Goal: Task Accomplishment & Management: Use online tool/utility

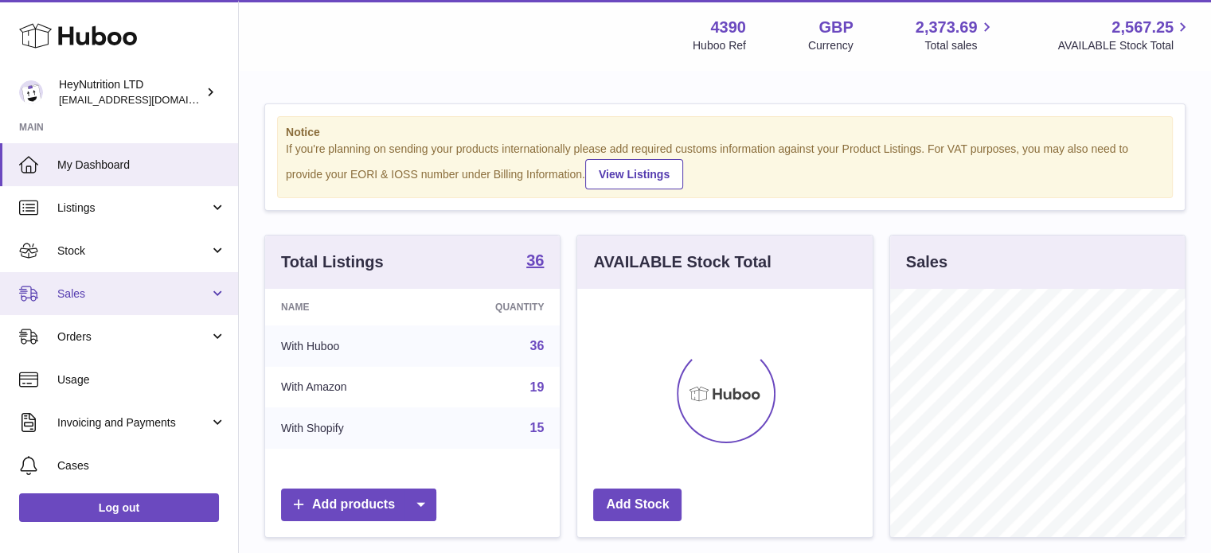
scroll to position [248, 295]
click at [95, 297] on span "Sales" at bounding box center [133, 294] width 152 height 15
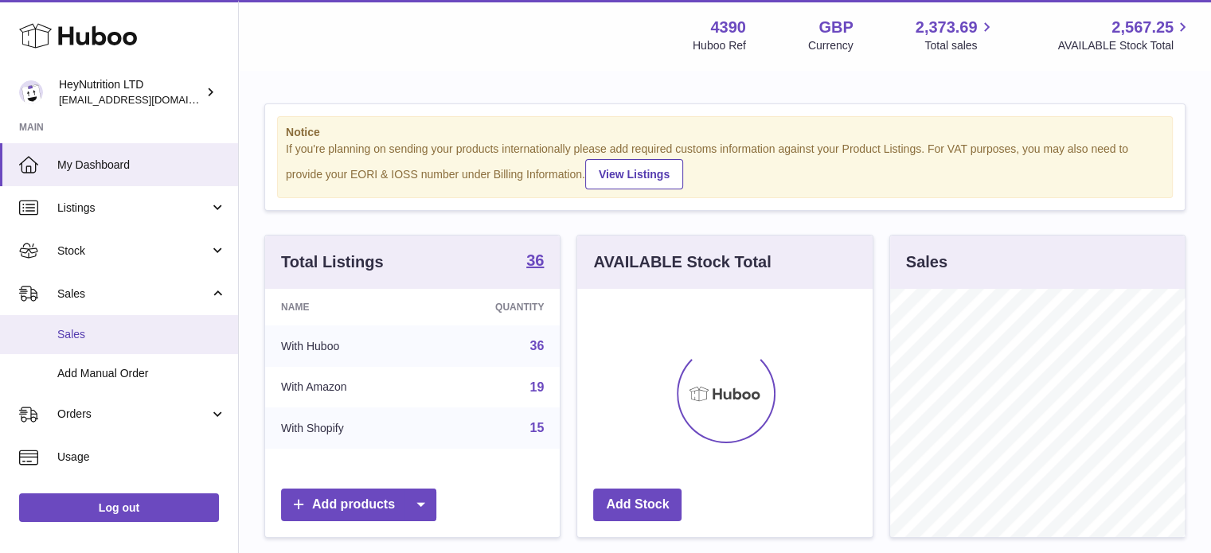
click at [88, 329] on span "Sales" at bounding box center [141, 334] width 169 height 15
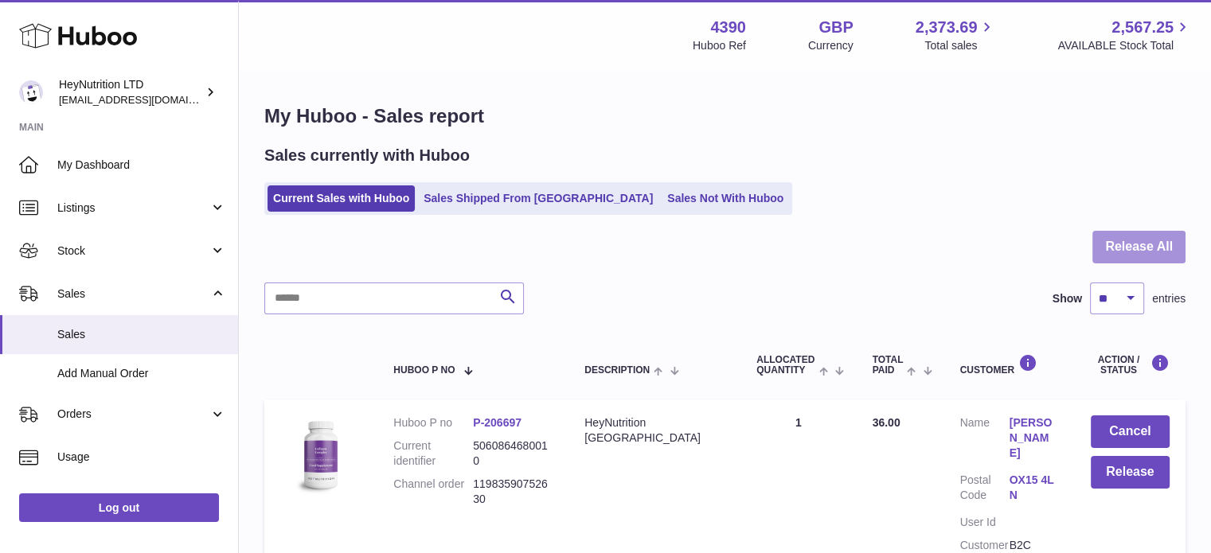
click at [1144, 242] on button "Release All" at bounding box center [1138, 247] width 93 height 33
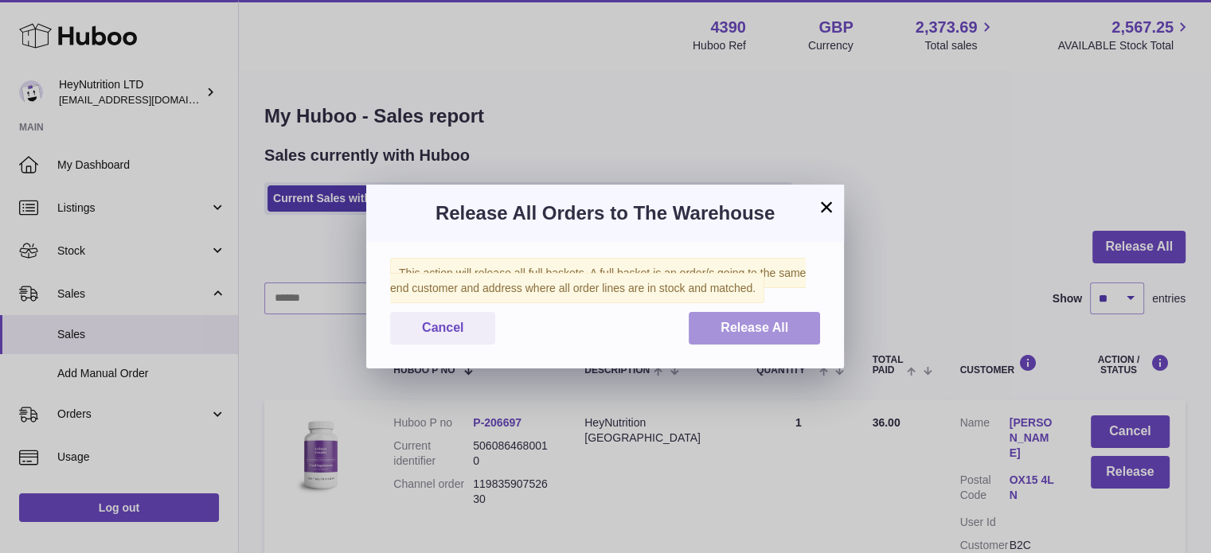
click at [780, 326] on span "Release All" at bounding box center [754, 328] width 68 height 14
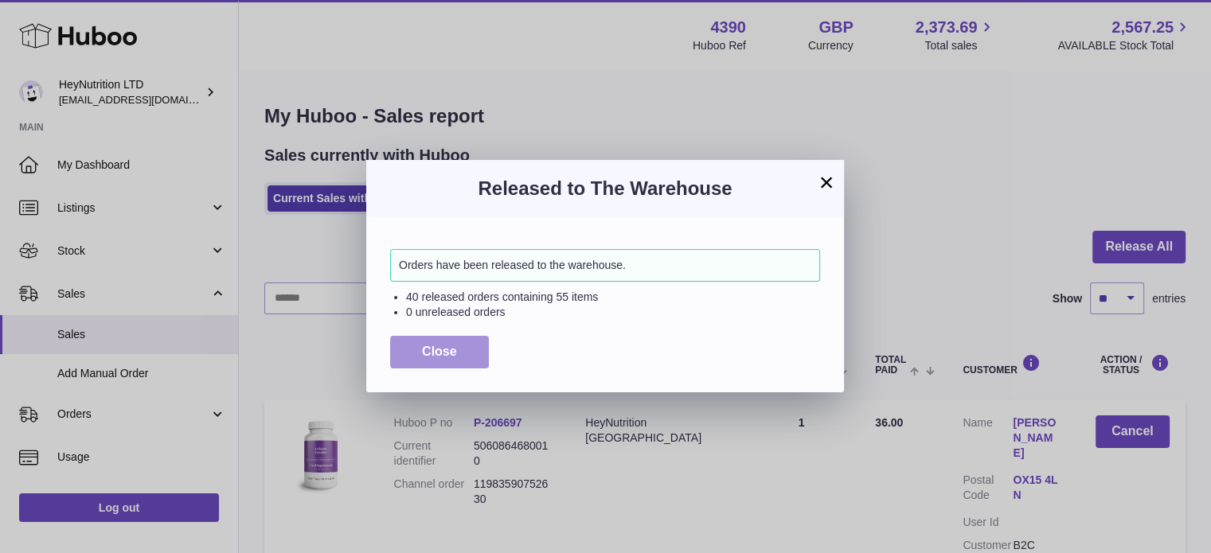
click at [409, 349] on button "Close" at bounding box center [439, 352] width 99 height 33
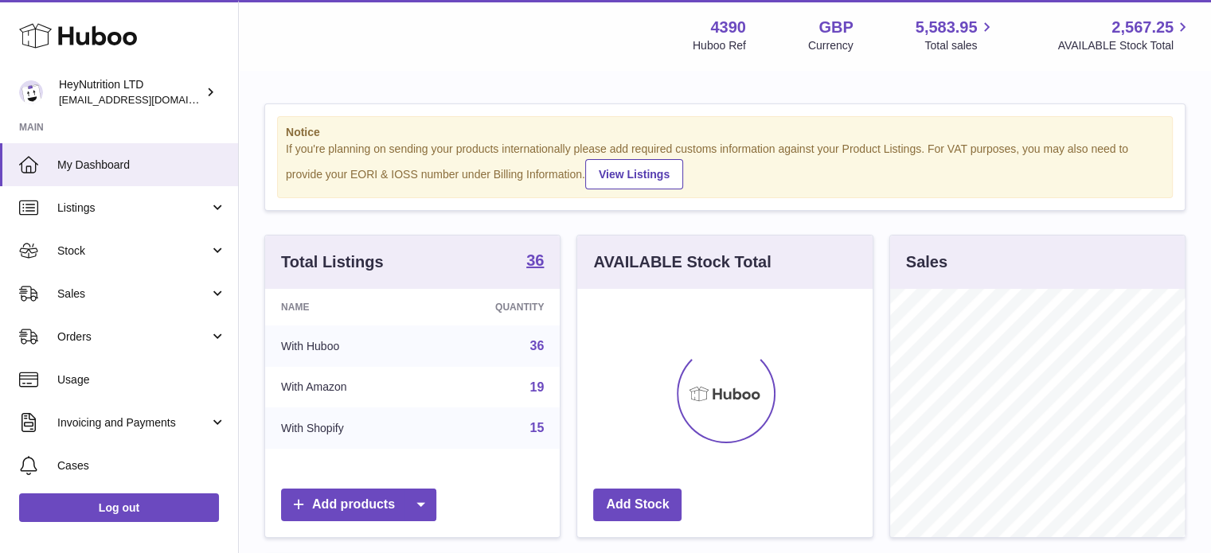
scroll to position [248, 295]
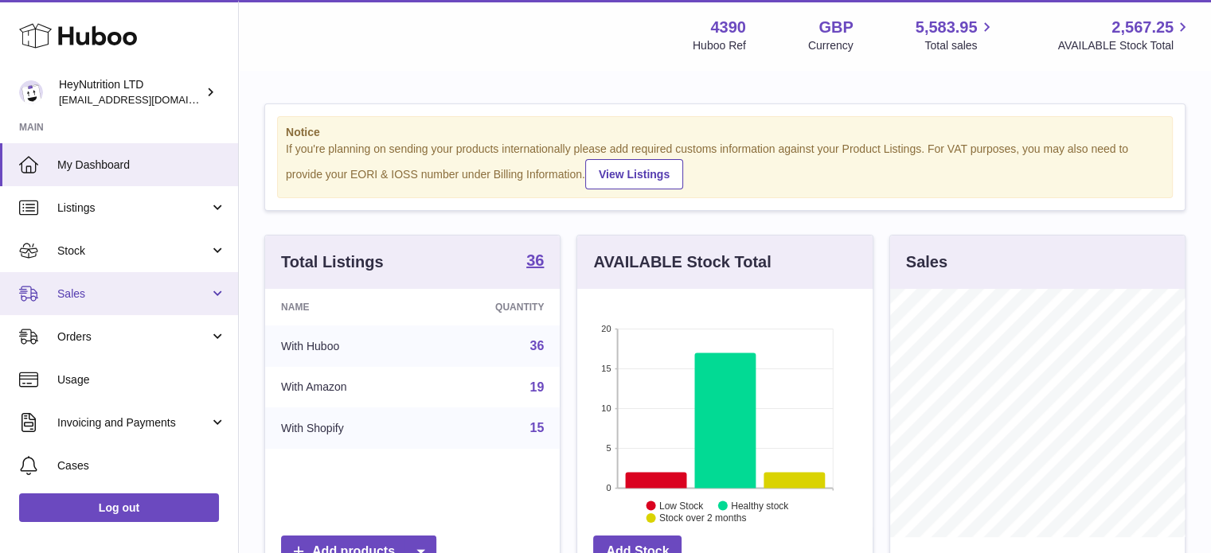
click at [126, 303] on link "Sales" at bounding box center [119, 293] width 238 height 43
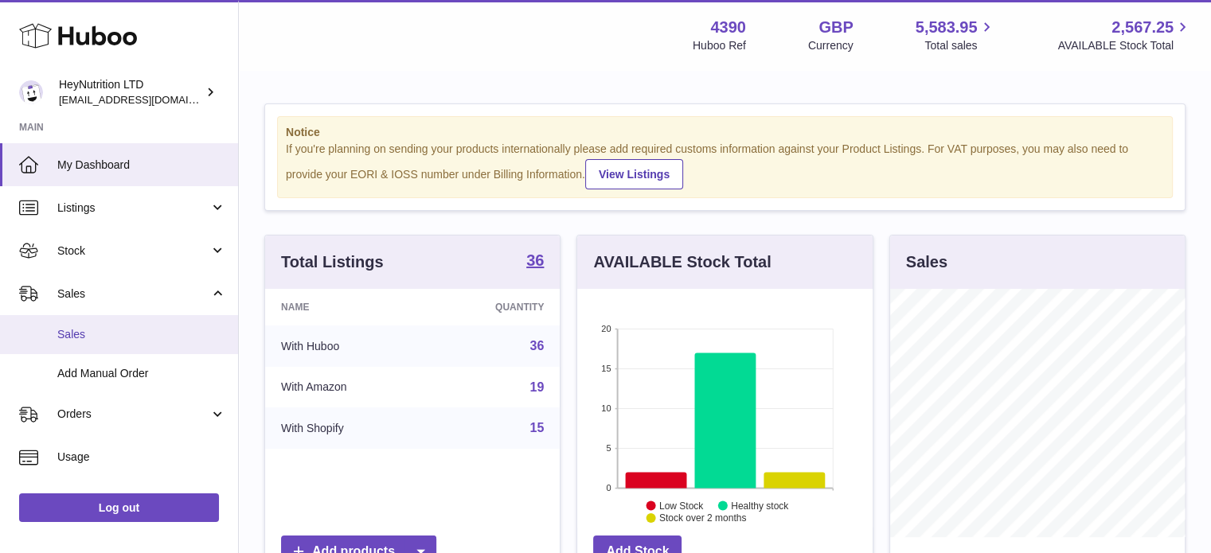
click at [124, 327] on span "Sales" at bounding box center [141, 334] width 169 height 15
